Goal: Task Accomplishment & Management: Use online tool/utility

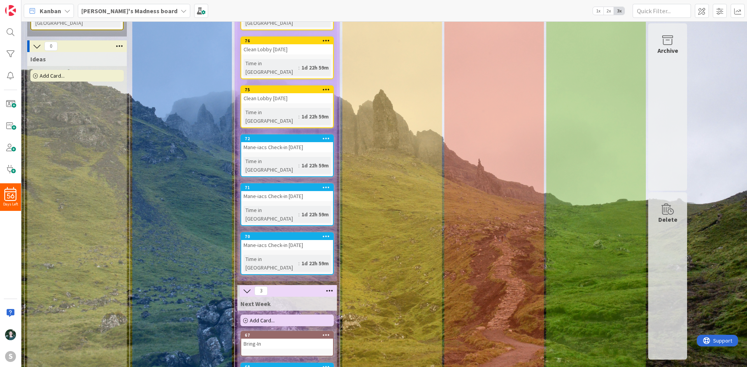
scroll to position [165, 0]
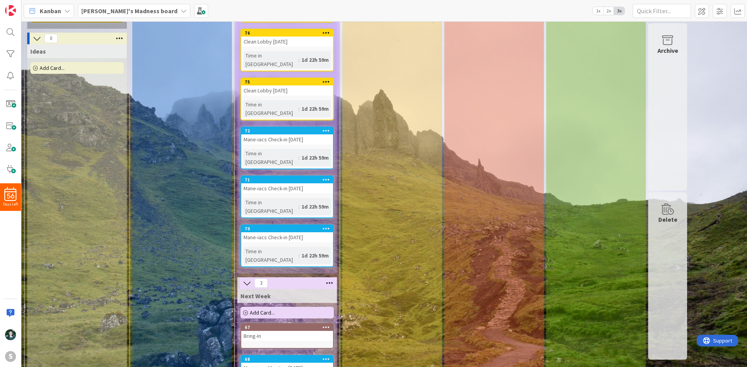
click at [180, 8] on icon at bounding box center [183, 11] width 6 height 6
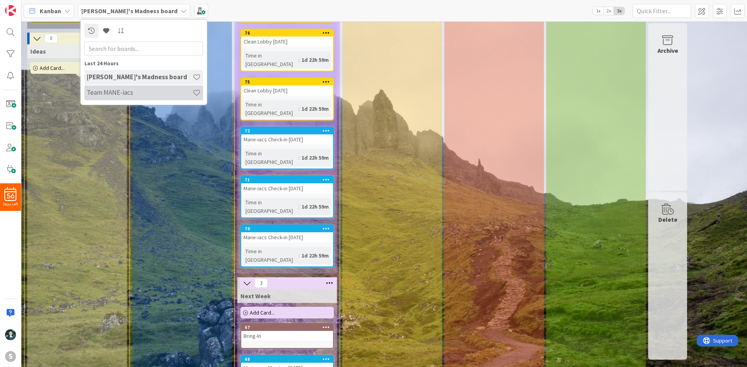
click at [149, 89] on h4 "Team MANE-iacs" at bounding box center [140, 93] width 106 height 8
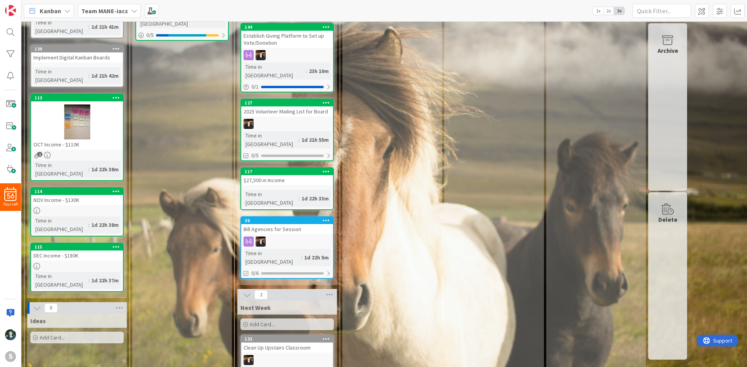
scroll to position [233, 0]
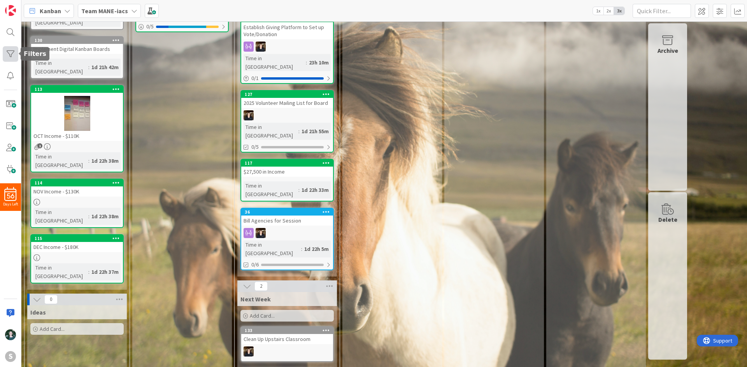
click at [17, 54] on div at bounding box center [11, 54] width 16 height 16
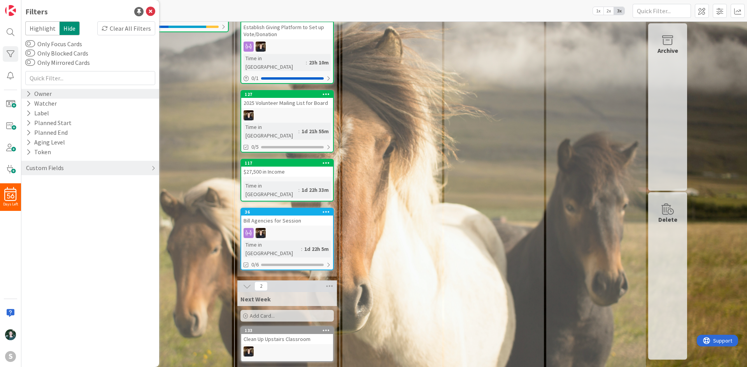
click at [28, 96] on icon at bounding box center [28, 94] width 5 height 7
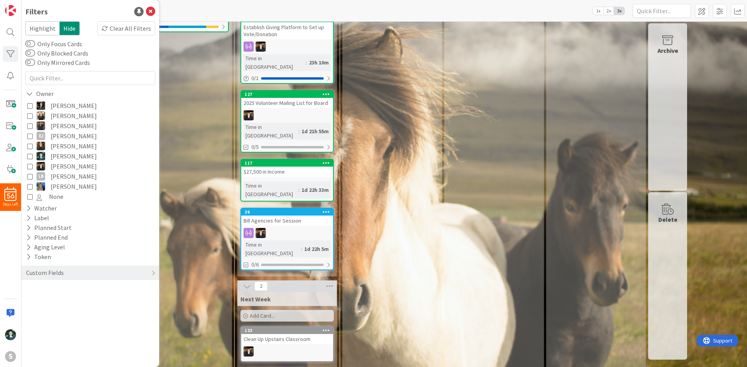
click at [29, 154] on icon at bounding box center [29, 156] width 5 height 5
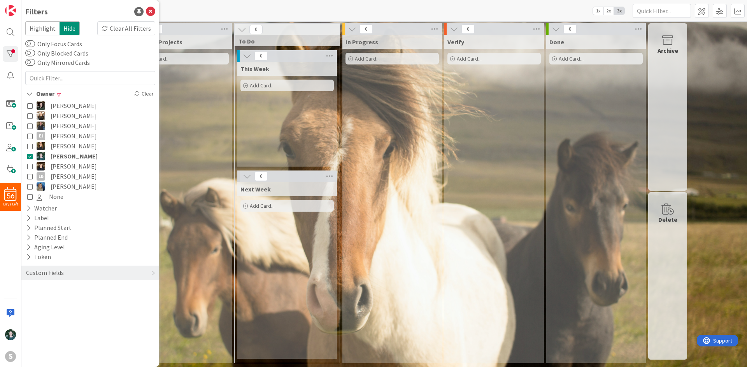
scroll to position [0, 0]
click at [152, 8] on icon at bounding box center [150, 11] width 9 height 9
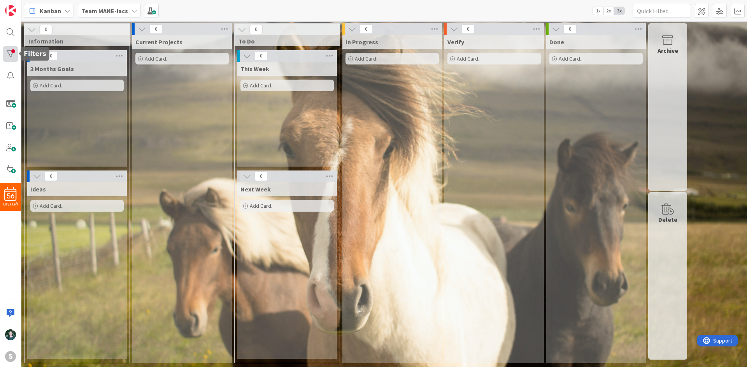
click at [9, 54] on div at bounding box center [11, 54] width 16 height 16
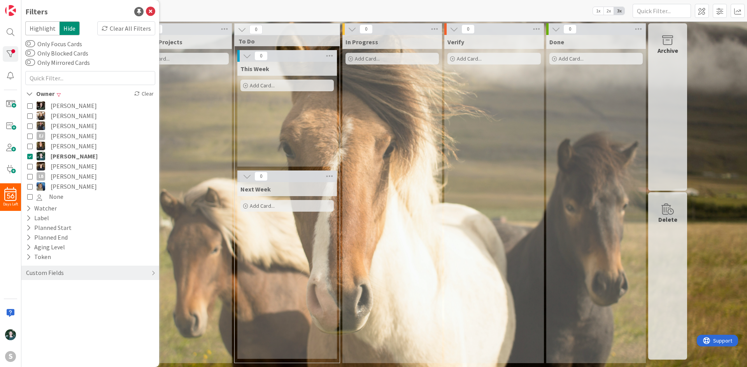
click at [30, 157] on icon at bounding box center [29, 156] width 5 height 5
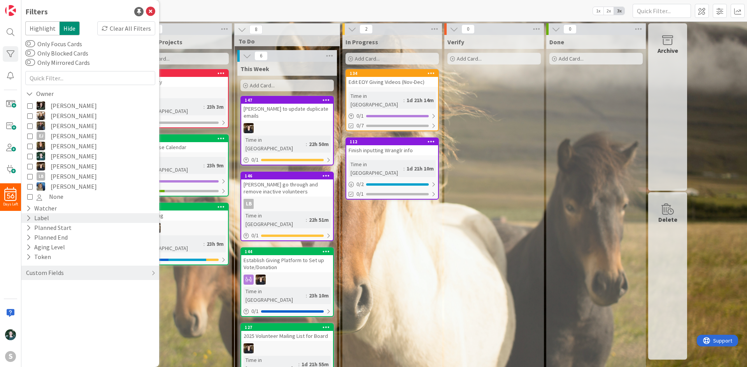
click at [29, 217] on icon at bounding box center [28, 218] width 5 height 7
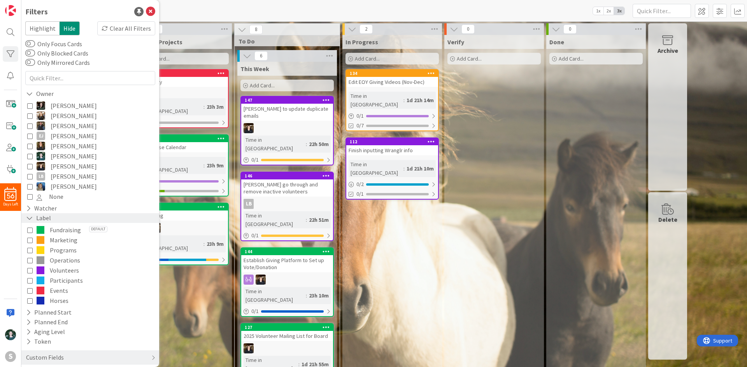
click at [29, 217] on icon at bounding box center [29, 218] width 7 height 7
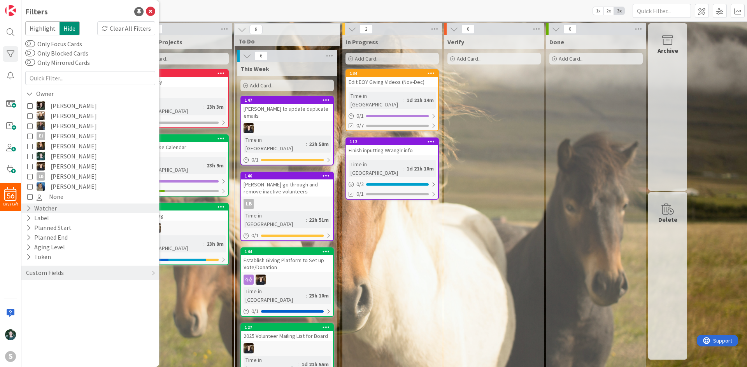
click at [29, 212] on icon at bounding box center [28, 208] width 5 height 7
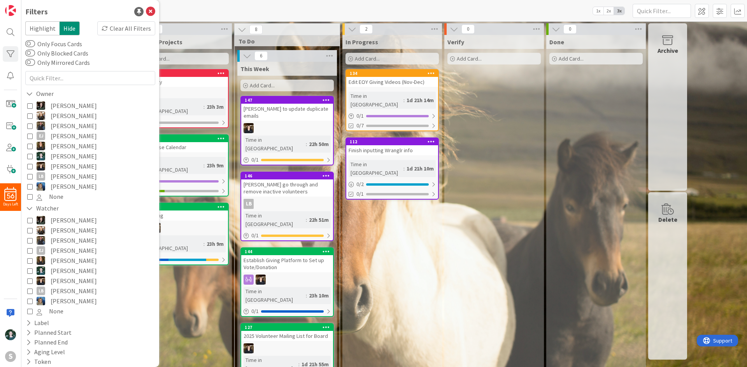
click at [29, 272] on icon at bounding box center [29, 270] width 5 height 5
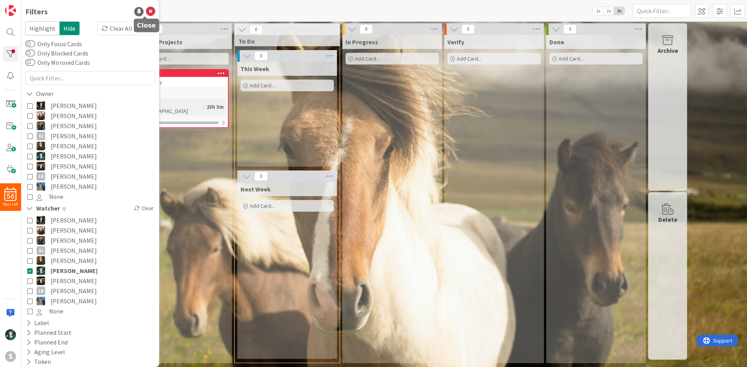
click at [146, 12] on icon at bounding box center [150, 11] width 9 height 9
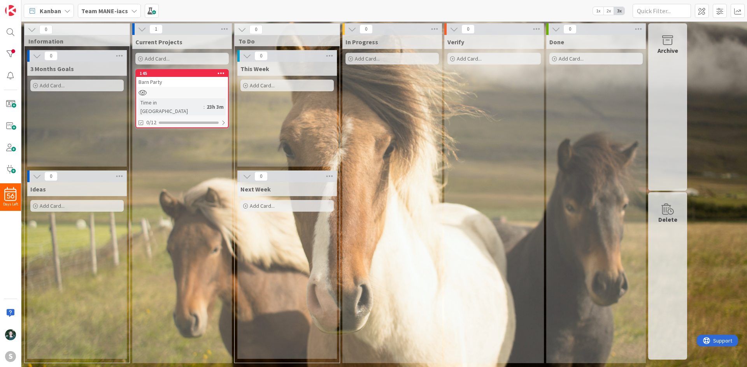
click at [186, 81] on div "Barn Party" at bounding box center [182, 82] width 92 height 10
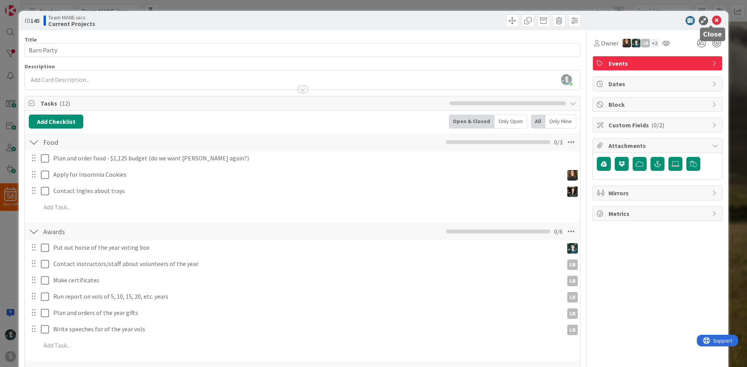
click at [712, 19] on icon at bounding box center [716, 20] width 9 height 9
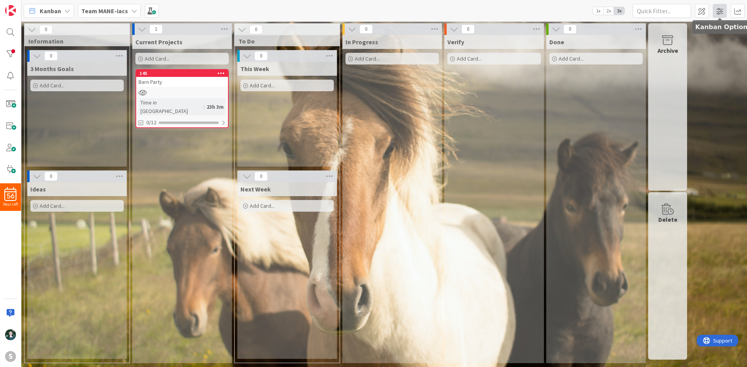
click at [722, 11] on span at bounding box center [719, 11] width 14 height 14
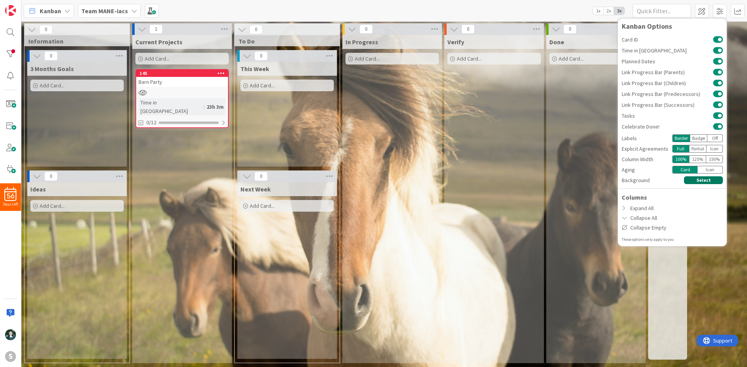
click at [699, 182] on button "Select" at bounding box center [703, 181] width 39 height 8
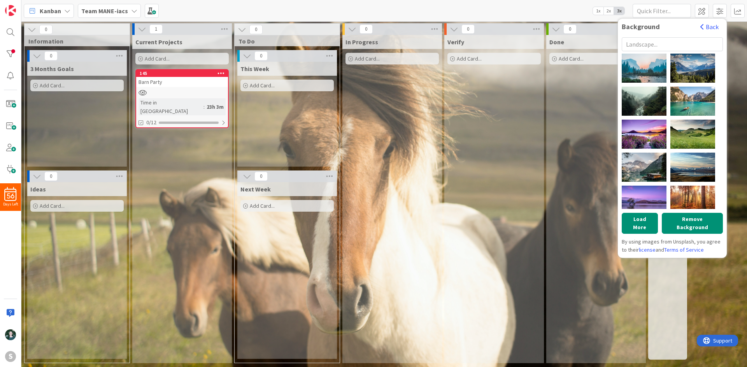
click at [677, 45] on input "text" at bounding box center [671, 44] width 101 height 14
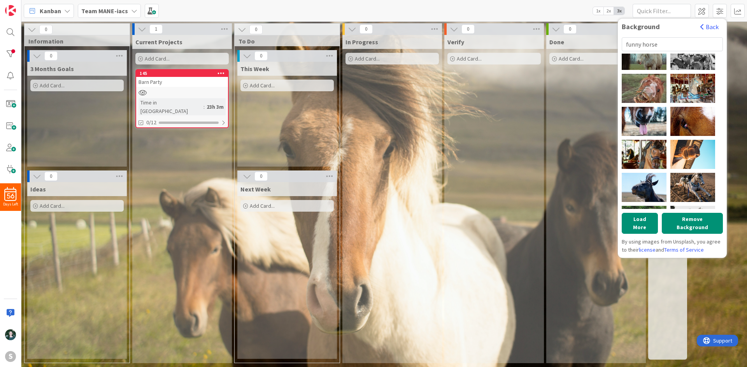
scroll to position [131, 0]
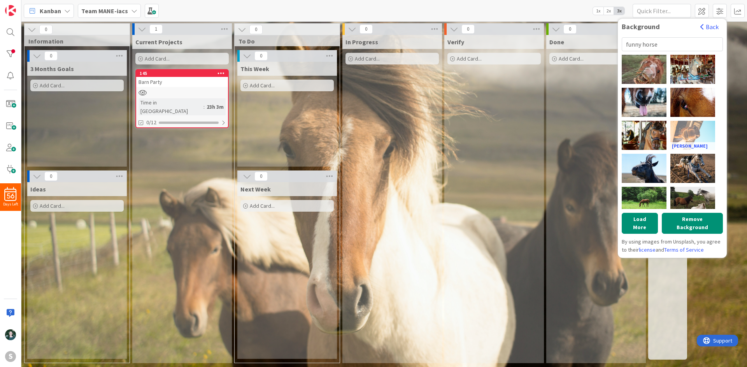
click at [704, 128] on div "[PERSON_NAME]" at bounding box center [692, 135] width 45 height 29
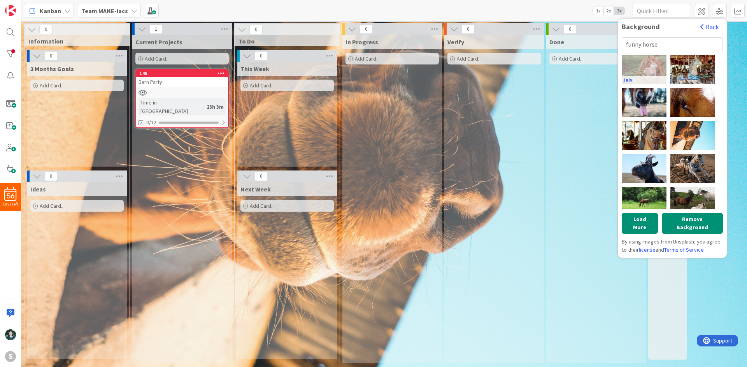
click at [648, 65] on div "July" at bounding box center [643, 69] width 45 height 29
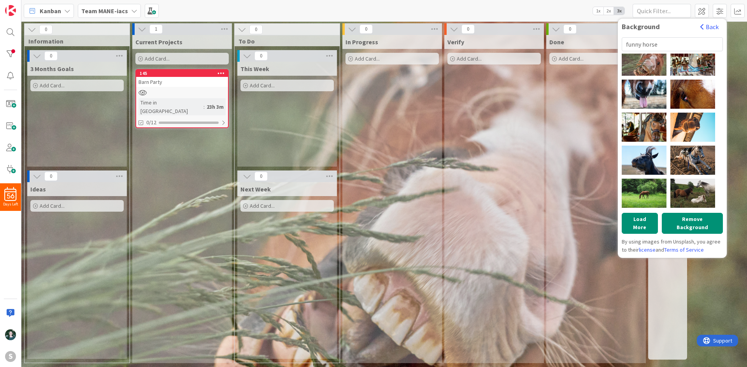
scroll to position [0, 0]
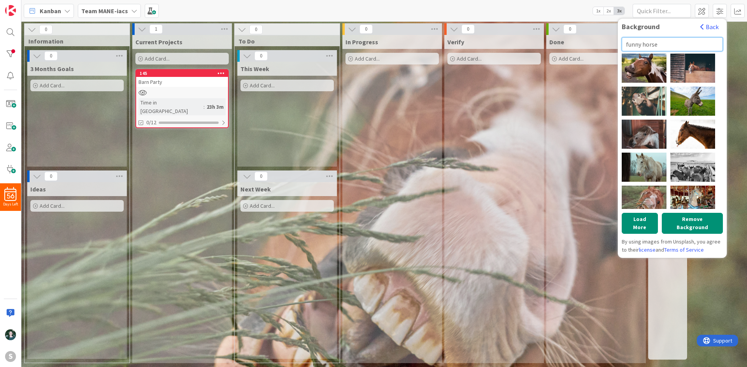
drag, startPoint x: 642, startPoint y: 45, endPoint x: 609, endPoint y: 44, distance: 33.1
click at [609, 44] on div "Kanban Team MANE-iacs 1x 2x 3x Background Back funny horse [PERSON_NAME] olio c…" at bounding box center [383, 183] width 725 height 367
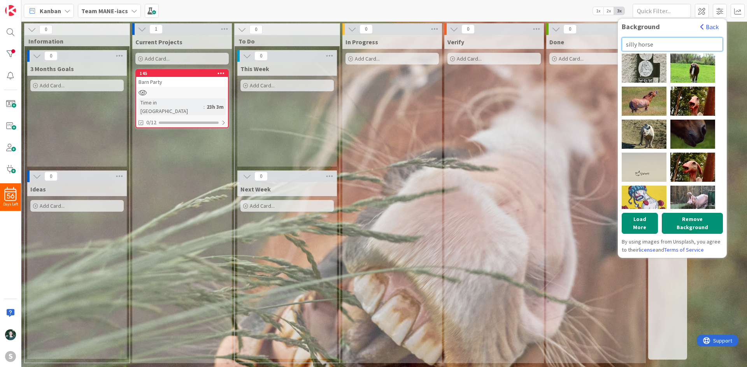
drag, startPoint x: 637, startPoint y: 45, endPoint x: 619, endPoint y: 45, distance: 17.5
click at [619, 45] on div "Background Back silly horse [PERSON_NAME] [PERSON_NAME] [PERSON_NAME] [PERSON_N…" at bounding box center [671, 139] width 109 height 240
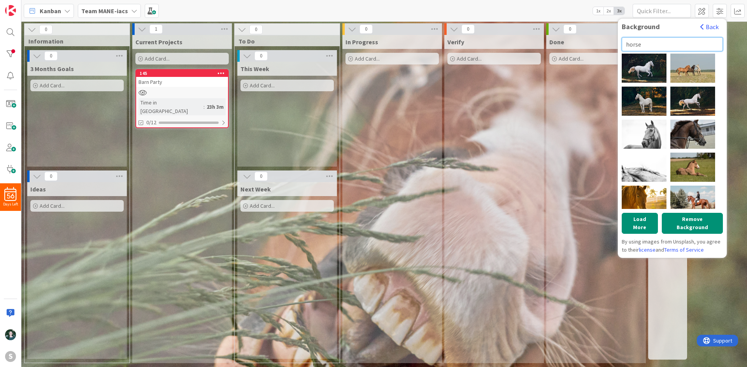
click at [672, 37] on input "horse" at bounding box center [671, 44] width 101 height 14
type input "h"
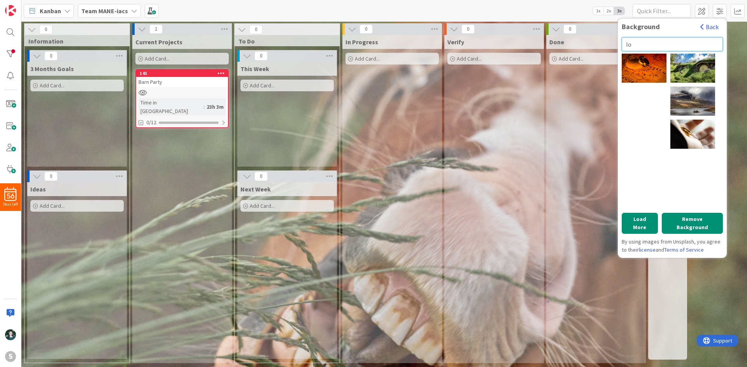
type input "l"
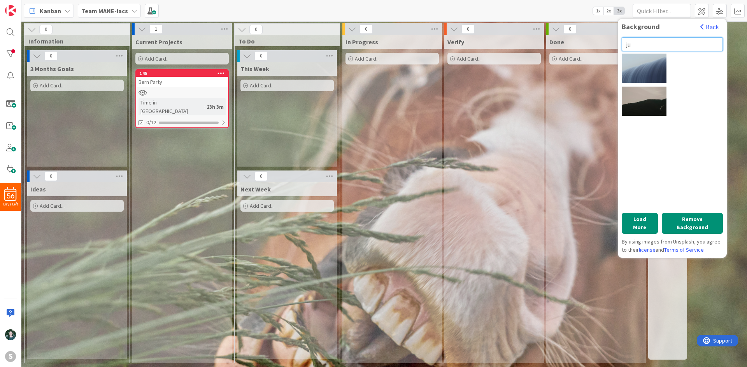
type input "j"
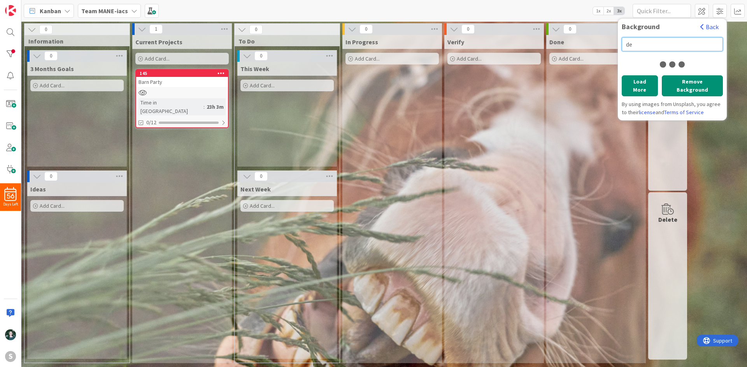
type input "d"
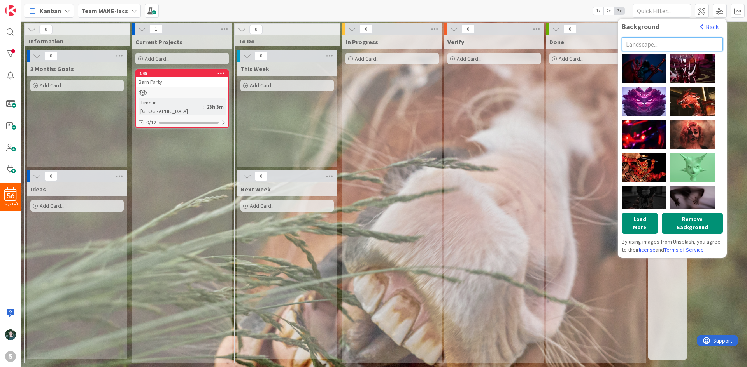
click at [683, 43] on input "text" at bounding box center [671, 44] width 101 height 14
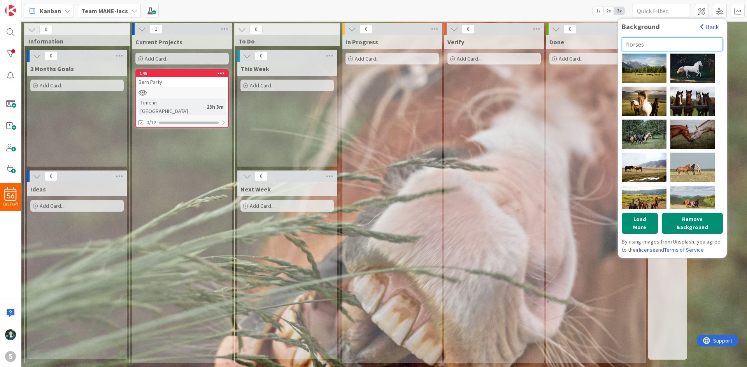
type input "horses"
click at [706, 28] on button "Back" at bounding box center [708, 27] width 19 height 9
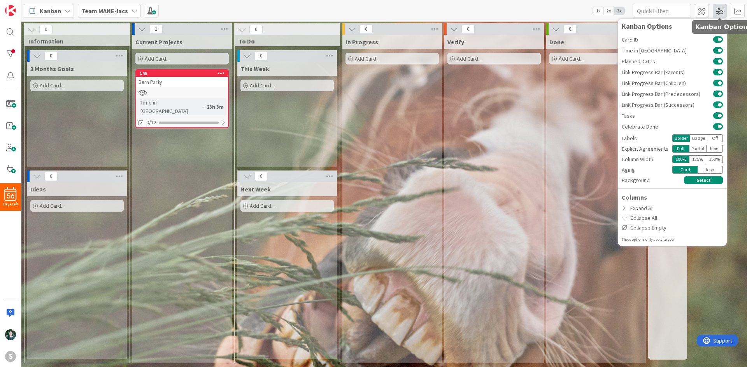
click at [718, 15] on span at bounding box center [719, 11] width 14 height 14
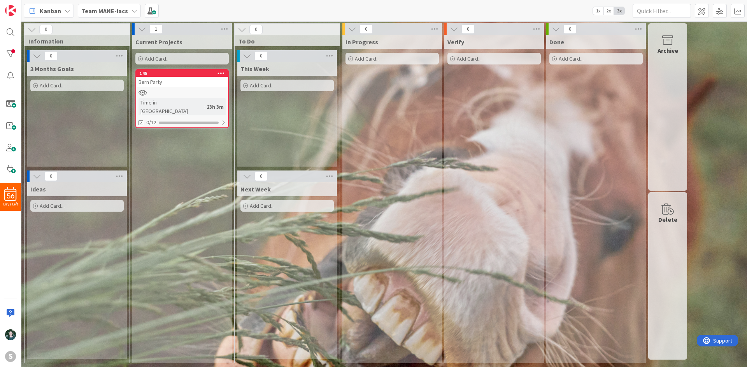
click at [132, 12] on icon at bounding box center [134, 11] width 6 height 6
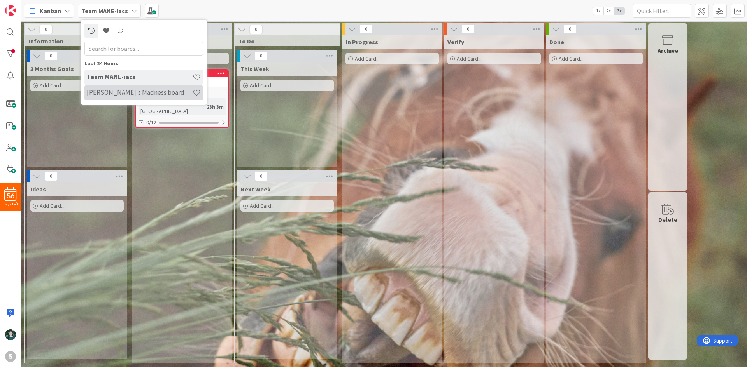
click at [129, 86] on div "[PERSON_NAME]'s Madness board" at bounding box center [143, 93] width 119 height 15
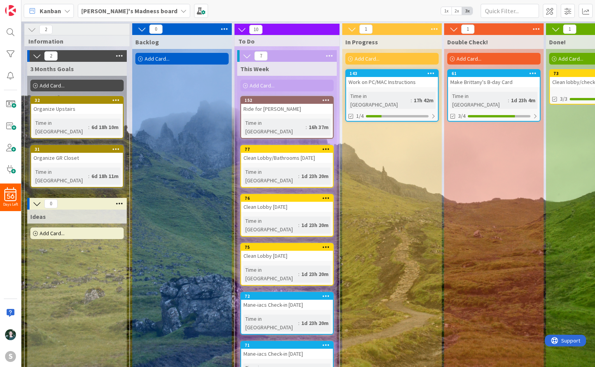
click at [494, 80] on div "Make Brittany's B-day Card" at bounding box center [494, 82] width 92 height 10
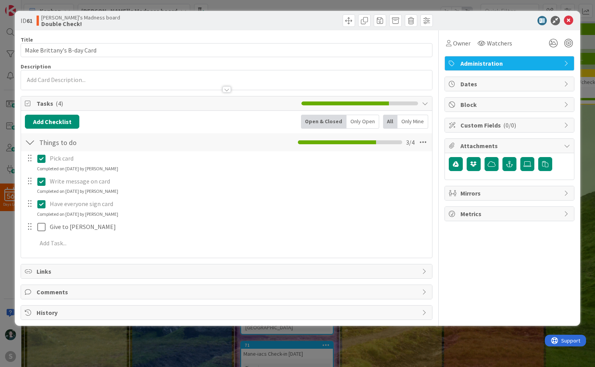
click at [42, 205] on icon at bounding box center [41, 203] width 8 height 9
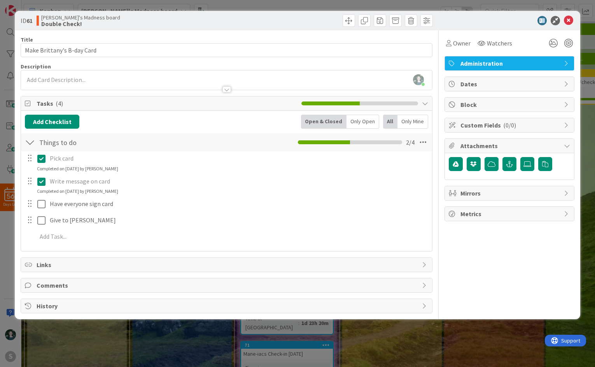
click at [389, 220] on div "Pick card Update Cancel Completed on [DATE] by [PERSON_NAME] Write message on c…" at bounding box center [226, 198] width 403 height 95
click at [572, 18] on icon at bounding box center [568, 20] width 9 height 9
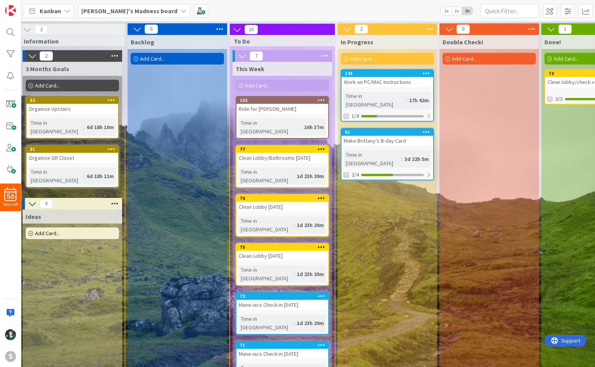
click at [73, 154] on div "Organize GR Closet" at bounding box center [72, 158] width 92 height 10
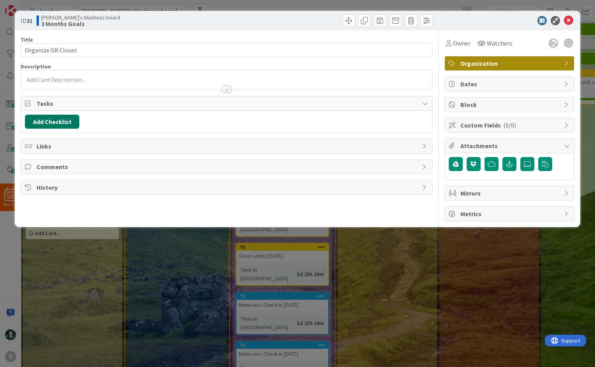
click at [66, 119] on button "Add Checklist" at bounding box center [52, 122] width 54 height 14
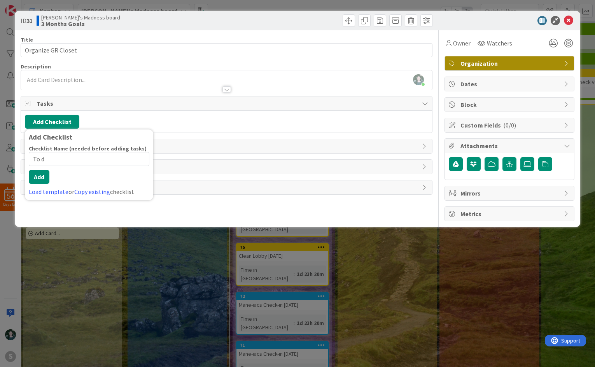
type input "To do"
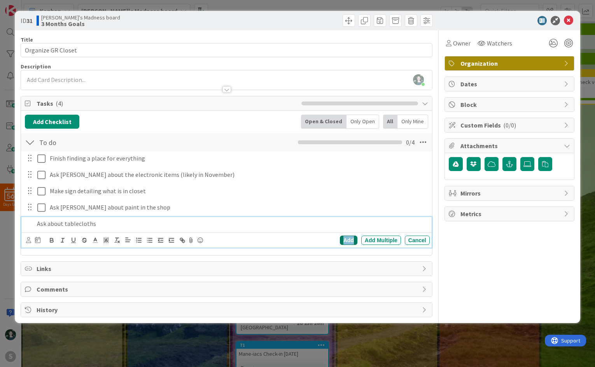
click at [353, 238] on div "Add" at bounding box center [348, 240] width 17 height 9
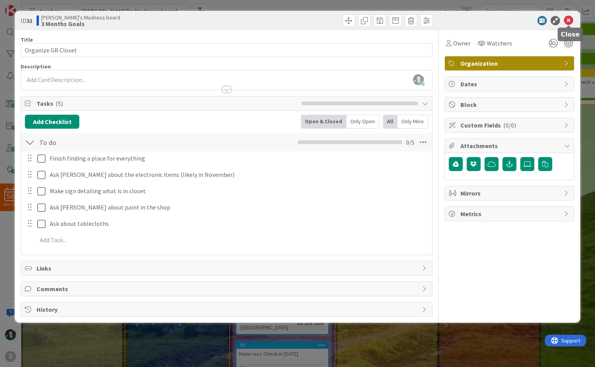
click at [570, 17] on icon at bounding box center [568, 20] width 9 height 9
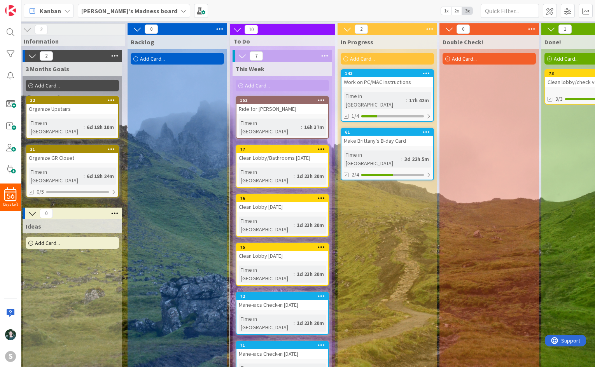
click at [77, 106] on div "Organize Upstairs" at bounding box center [72, 109] width 92 height 10
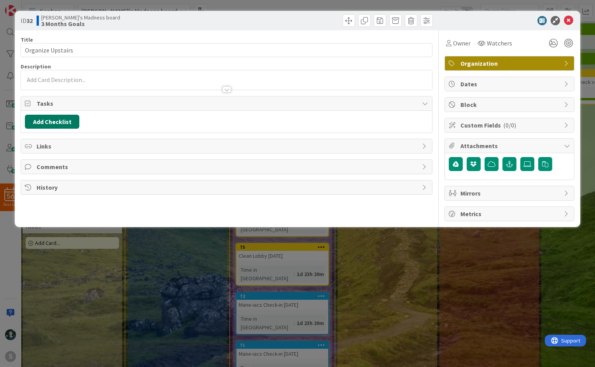
click at [61, 119] on button "Add Checklist" at bounding box center [52, 122] width 54 height 14
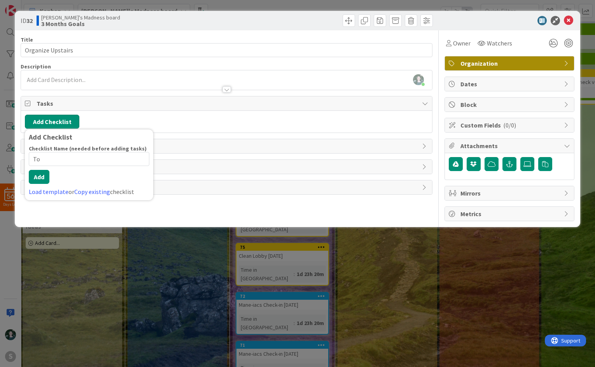
type input "T"
click at [570, 18] on icon at bounding box center [568, 20] width 9 height 9
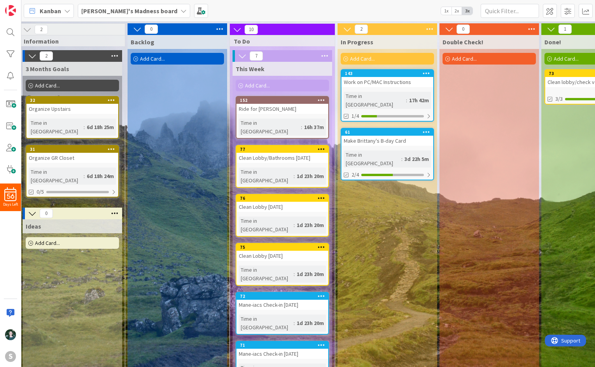
click at [113, 8] on b "[PERSON_NAME]'s Madness board" at bounding box center [129, 11] width 96 height 8
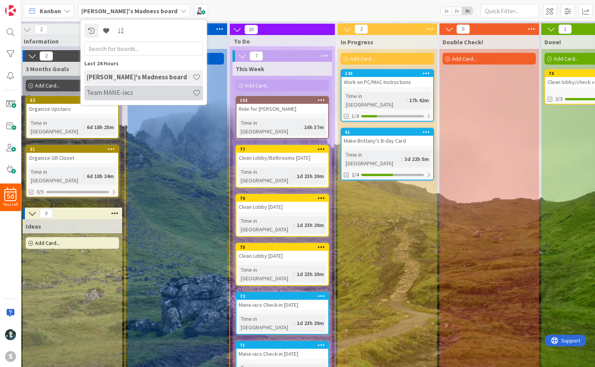
click at [126, 96] on h4 "Team MANE-iacs" at bounding box center [140, 93] width 106 height 8
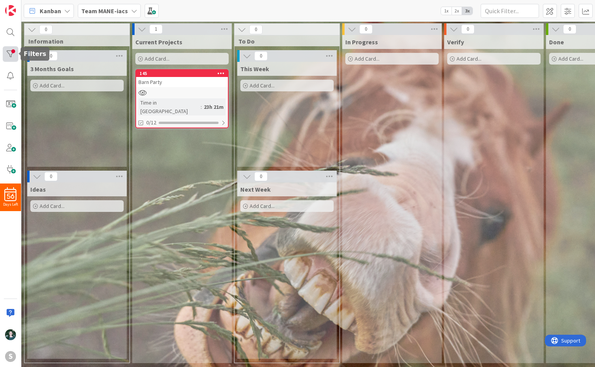
click at [14, 56] on div at bounding box center [11, 54] width 16 height 16
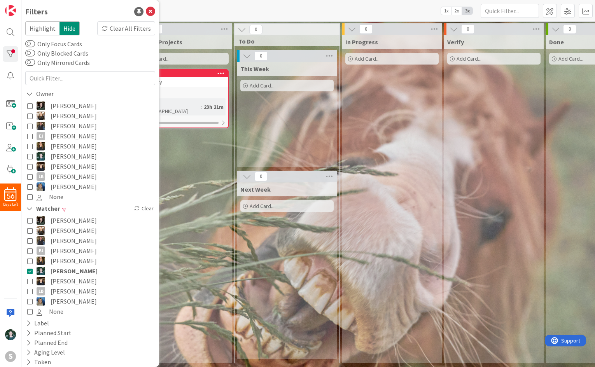
click at [29, 270] on icon at bounding box center [29, 270] width 5 height 5
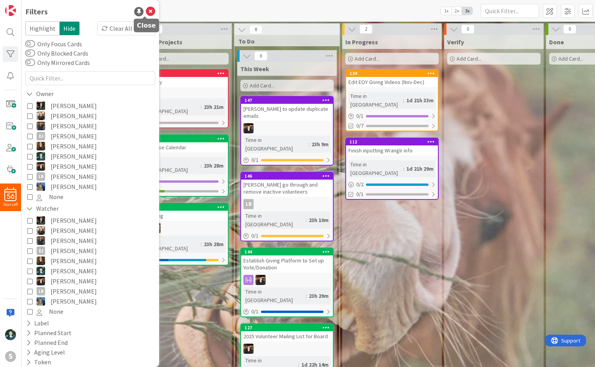
click at [146, 8] on icon at bounding box center [150, 11] width 9 height 9
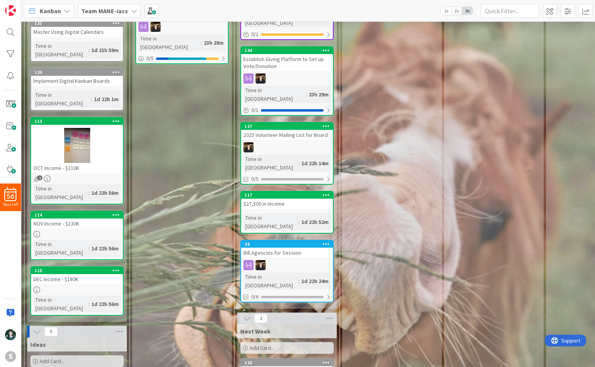
scroll to position [242, 0]
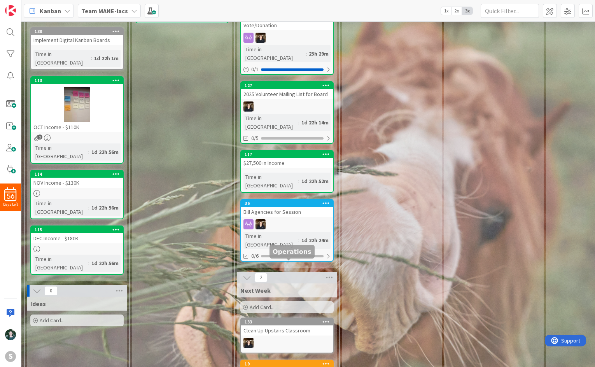
click at [291, 319] on div "133" at bounding box center [289, 321] width 88 height 5
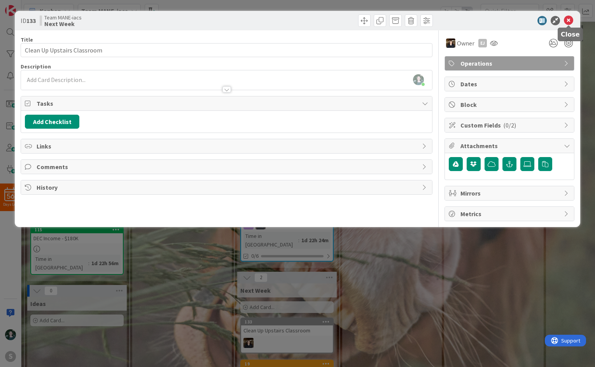
click at [571, 21] on icon at bounding box center [568, 20] width 9 height 9
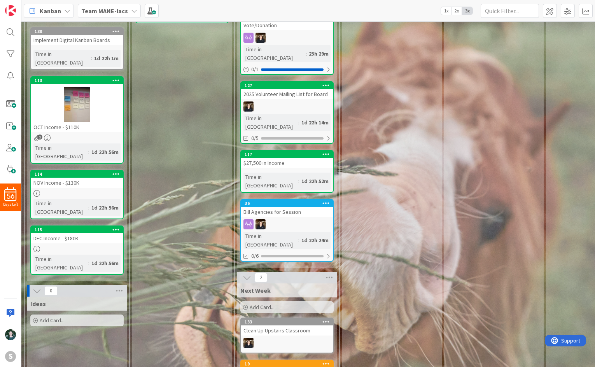
click at [283, 367] on div "Letter to Parents for balances" at bounding box center [287, 372] width 92 height 10
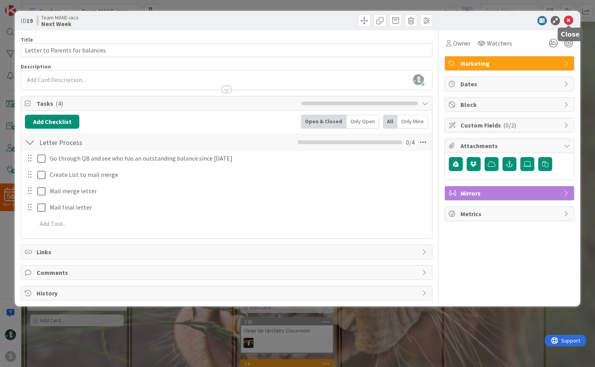
click at [570, 17] on icon at bounding box center [568, 20] width 9 height 9
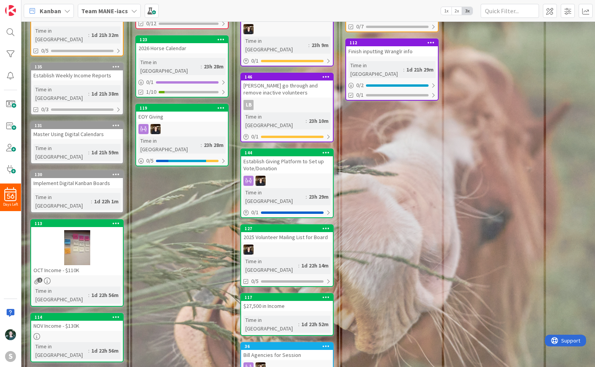
scroll to position [126, 0]
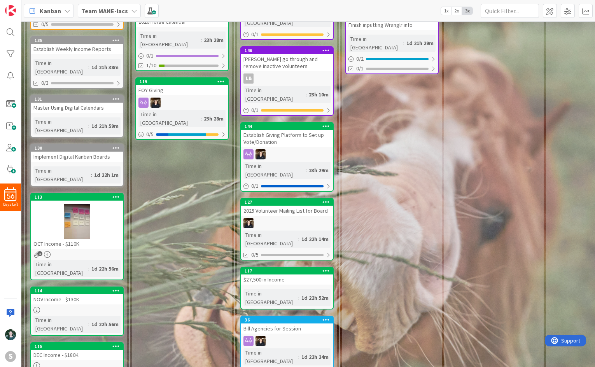
click at [290, 336] on div at bounding box center [287, 341] width 92 height 10
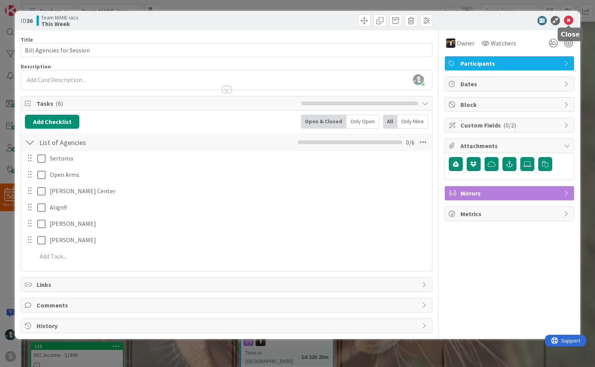
click at [567, 20] on icon at bounding box center [568, 20] width 9 height 9
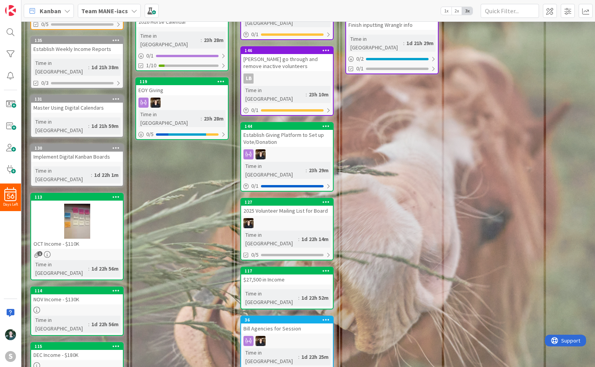
click at [298, 206] on div "2025 Volunteer Mailing List for Board" at bounding box center [287, 211] width 92 height 10
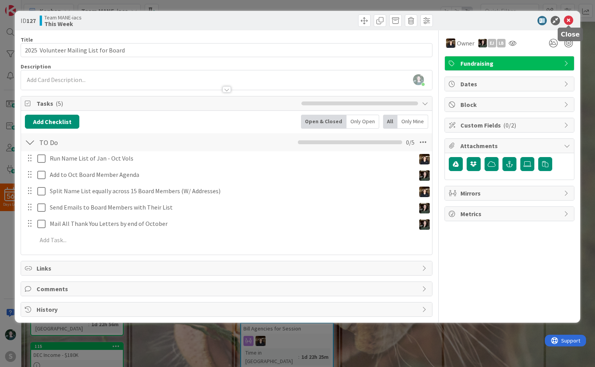
click at [569, 21] on icon at bounding box center [568, 20] width 9 height 9
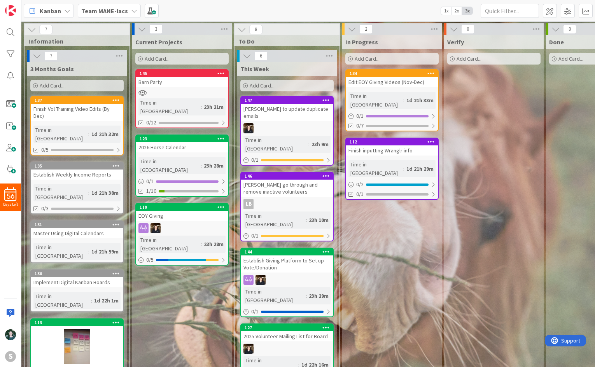
click at [405, 145] on div "Finish inputting Wranglr info" at bounding box center [392, 150] width 92 height 10
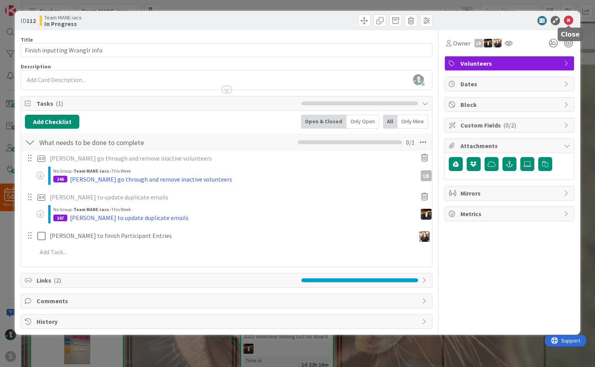
click at [571, 20] on icon at bounding box center [568, 20] width 9 height 9
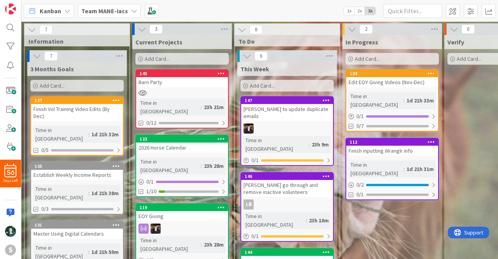
click at [348, 11] on span "1x" at bounding box center [349, 11] width 10 height 8
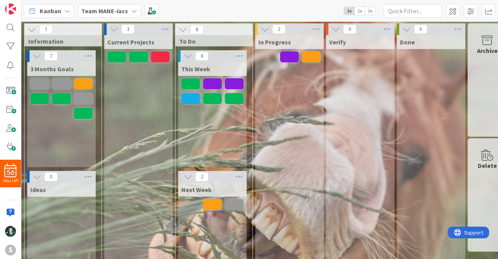
click at [361, 11] on span "2x" at bounding box center [359, 11] width 10 height 8
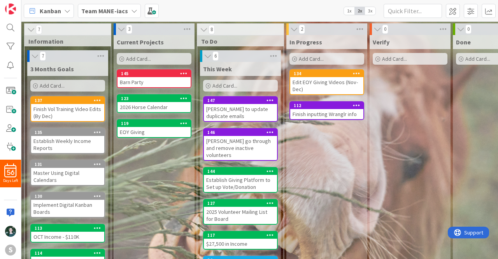
click at [117, 11] on b "Team MANE-iacs" at bounding box center [104, 11] width 47 height 8
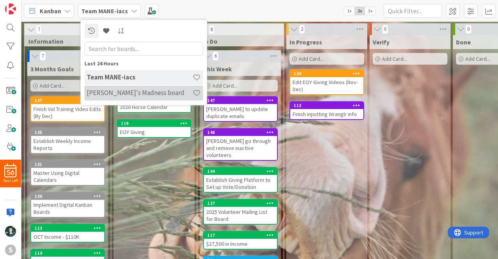
click at [126, 91] on h4 "[PERSON_NAME]'s Madness board" at bounding box center [140, 93] width 106 height 8
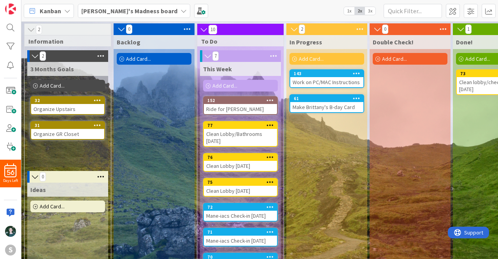
click at [124, 7] on b "[PERSON_NAME]'s Madness board" at bounding box center [129, 11] width 96 height 8
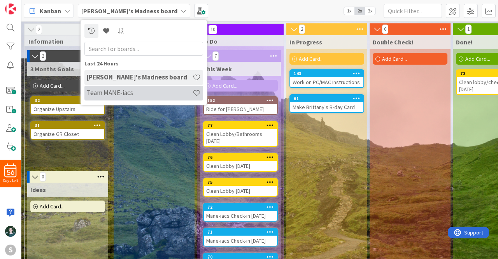
click at [118, 95] on h4 "Team MANE-iacs" at bounding box center [140, 93] width 106 height 8
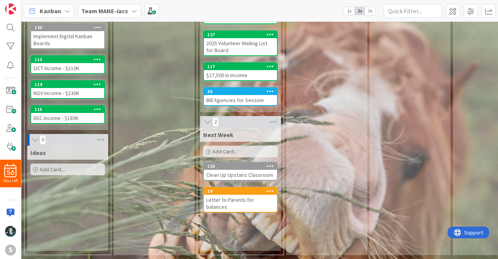
scroll to position [45, 0]
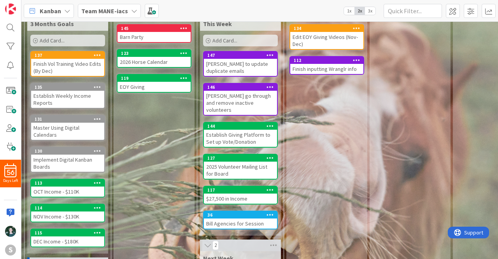
click at [131, 11] on icon at bounding box center [134, 11] width 6 height 6
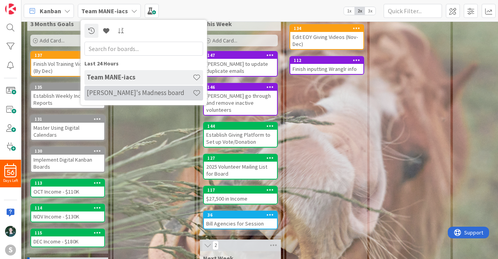
click at [133, 86] on div "[PERSON_NAME]'s Madness board" at bounding box center [143, 93] width 119 height 15
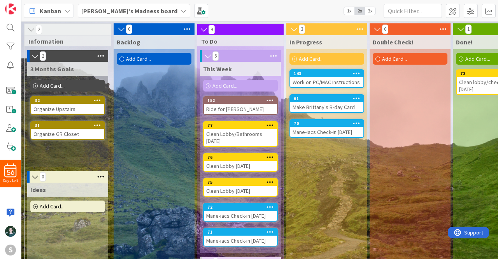
click at [108, 16] on div "[PERSON_NAME]'s Madness board" at bounding box center [134, 11] width 112 height 14
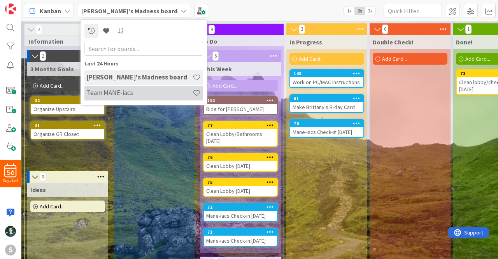
click at [117, 87] on div "Team MANE-iacs" at bounding box center [143, 93] width 119 height 15
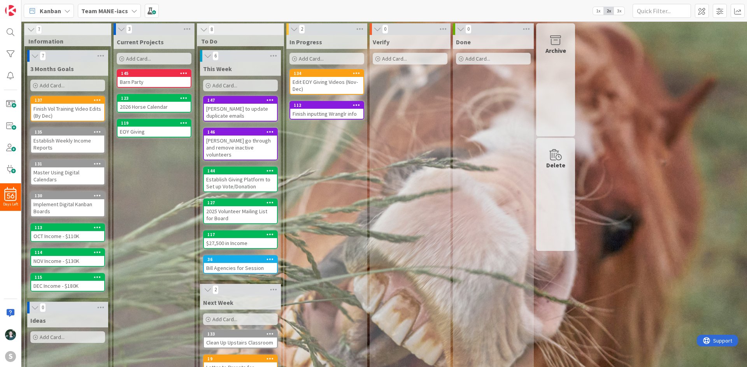
click at [618, 7] on span "3x" at bounding box center [619, 11] width 10 height 8
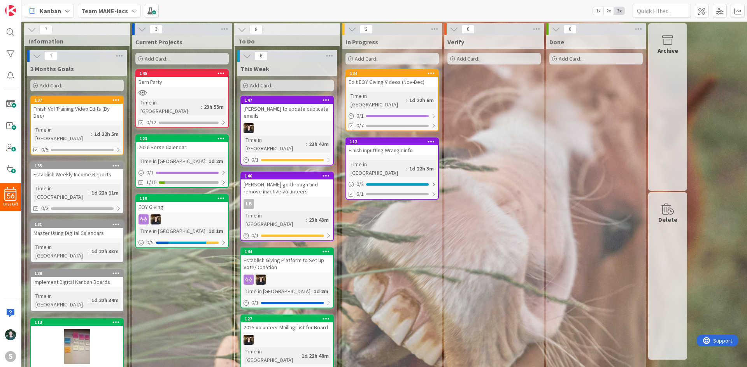
click at [131, 14] on div "Team MANE-iacs" at bounding box center [109, 11] width 63 height 14
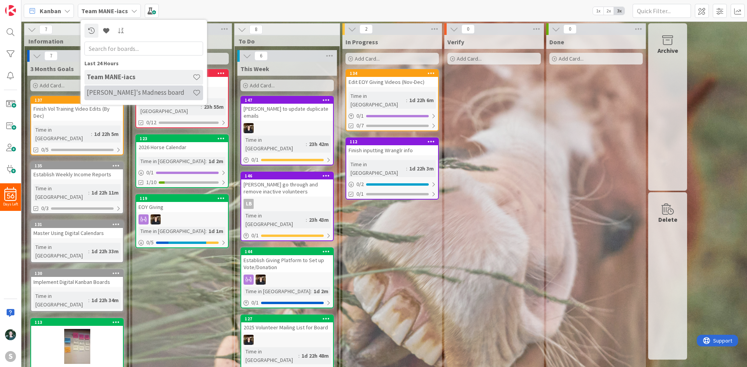
click at [134, 89] on h4 "[PERSON_NAME]'s Madness board" at bounding box center [140, 93] width 106 height 8
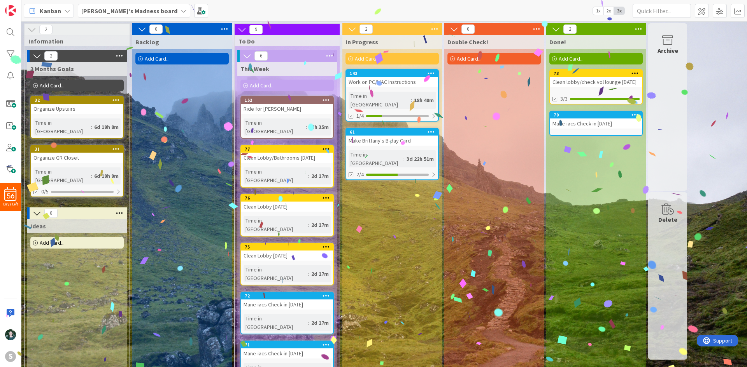
click at [386, 68] on div "In Progress Add Card... 143 Work on PC/MAC Instructions Time in [GEOGRAPHIC_DAT…" at bounding box center [392, 287] width 100 height 505
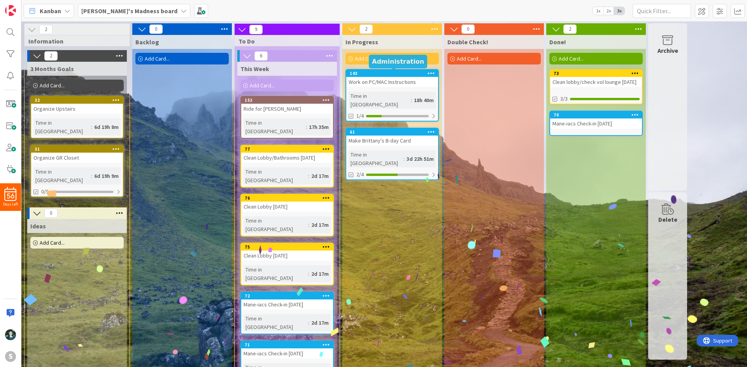
click at [387, 76] on div "143" at bounding box center [394, 73] width 88 height 5
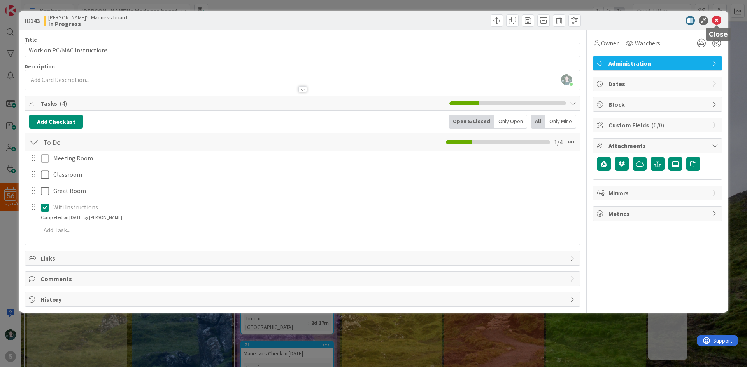
click at [716, 20] on icon at bounding box center [716, 20] width 9 height 9
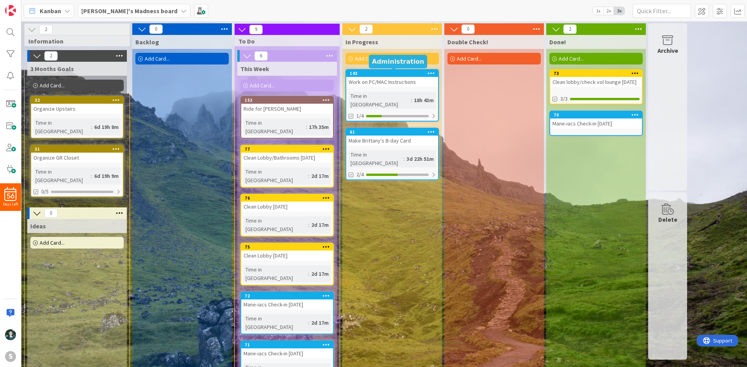
click at [386, 75] on div "143" at bounding box center [394, 73] width 88 height 5
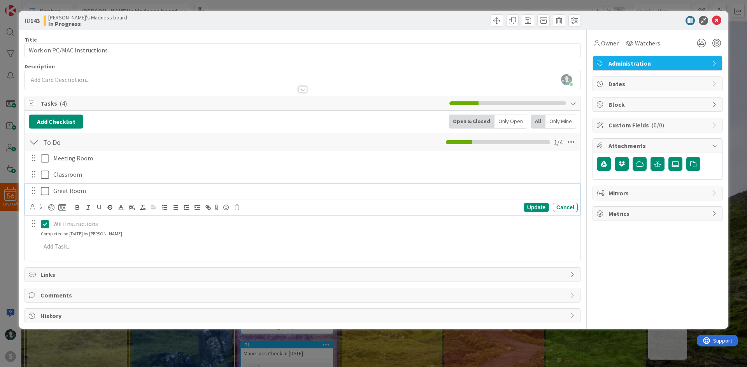
click at [41, 189] on icon at bounding box center [45, 191] width 8 height 9
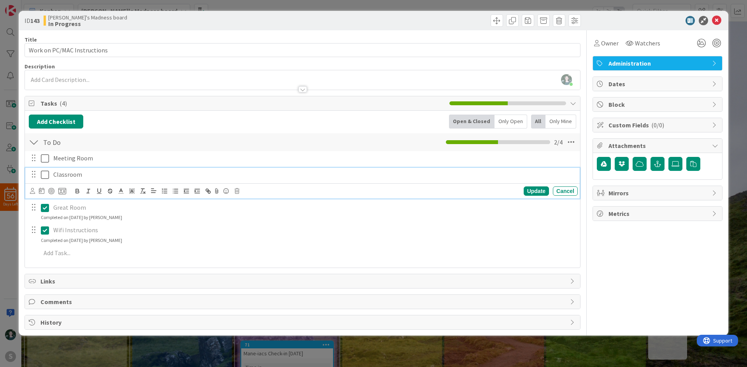
click at [46, 175] on icon at bounding box center [45, 174] width 8 height 9
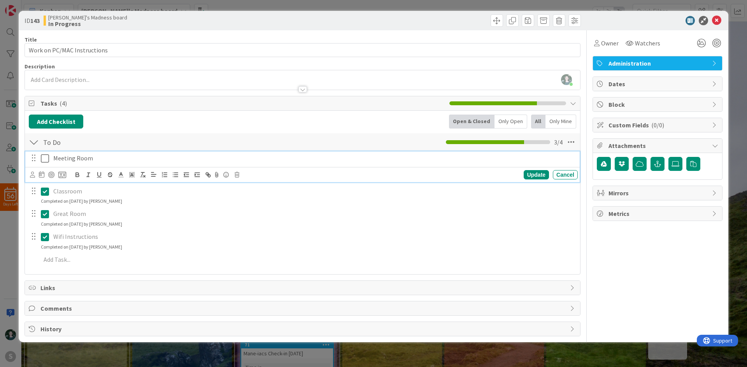
click at [45, 163] on icon at bounding box center [45, 158] width 8 height 9
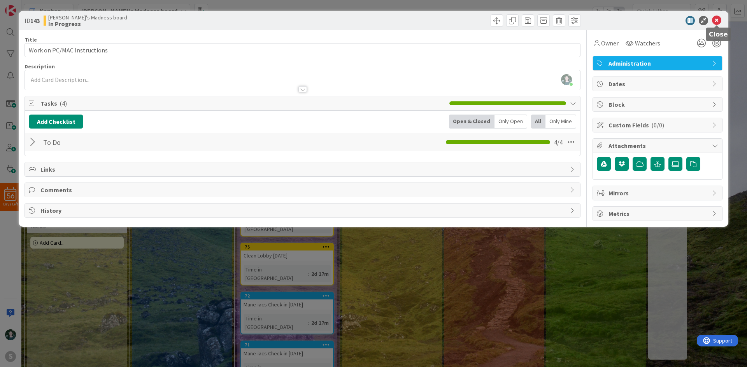
click at [715, 21] on icon at bounding box center [716, 20] width 9 height 9
